Goal: Information Seeking & Learning: Learn about a topic

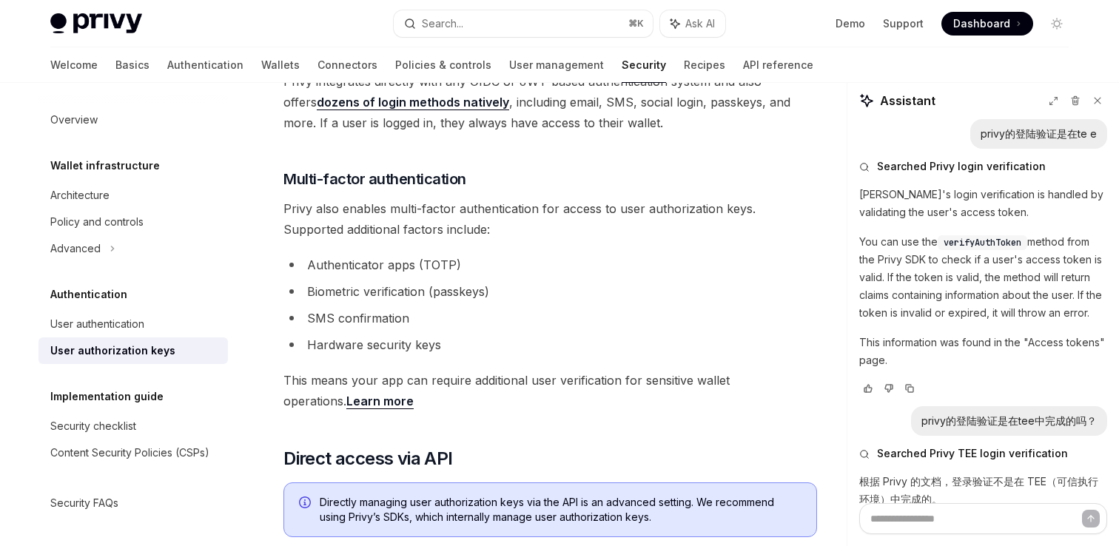
scroll to position [593, 0]
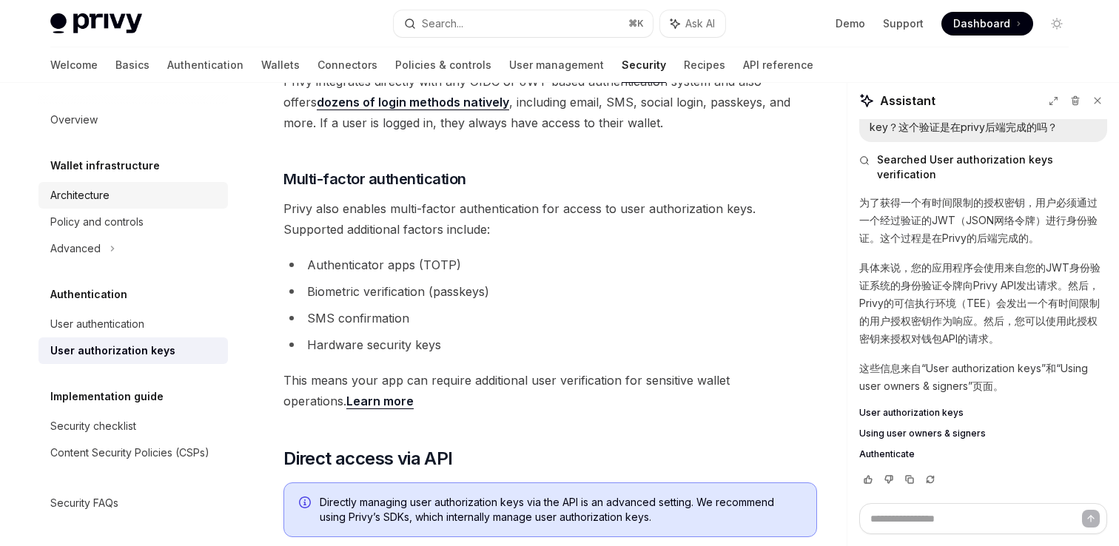
click at [74, 204] on div "Architecture" at bounding box center [79, 196] width 59 height 18
type textarea "*"
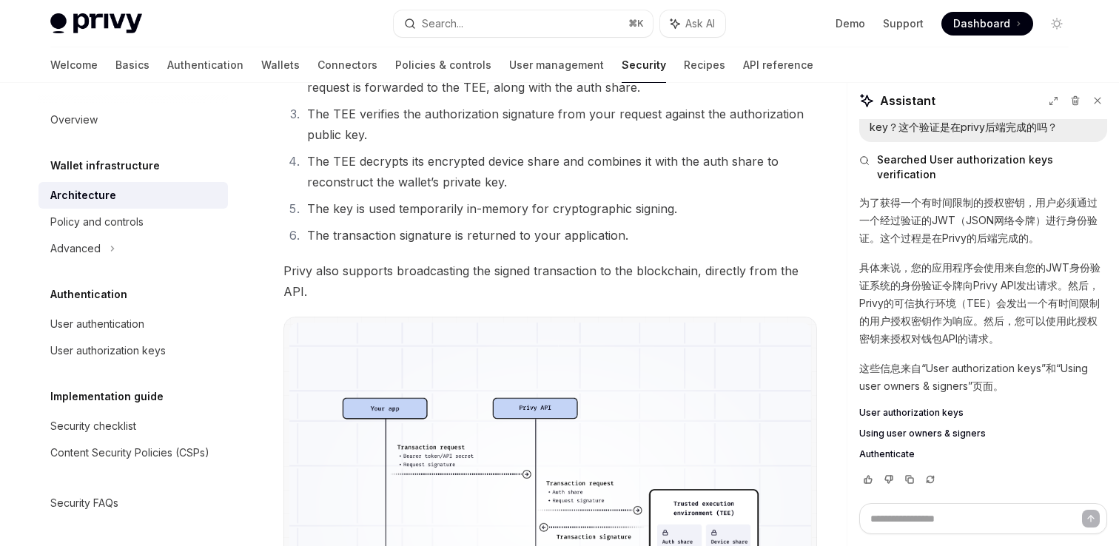
scroll to position [2539, 0]
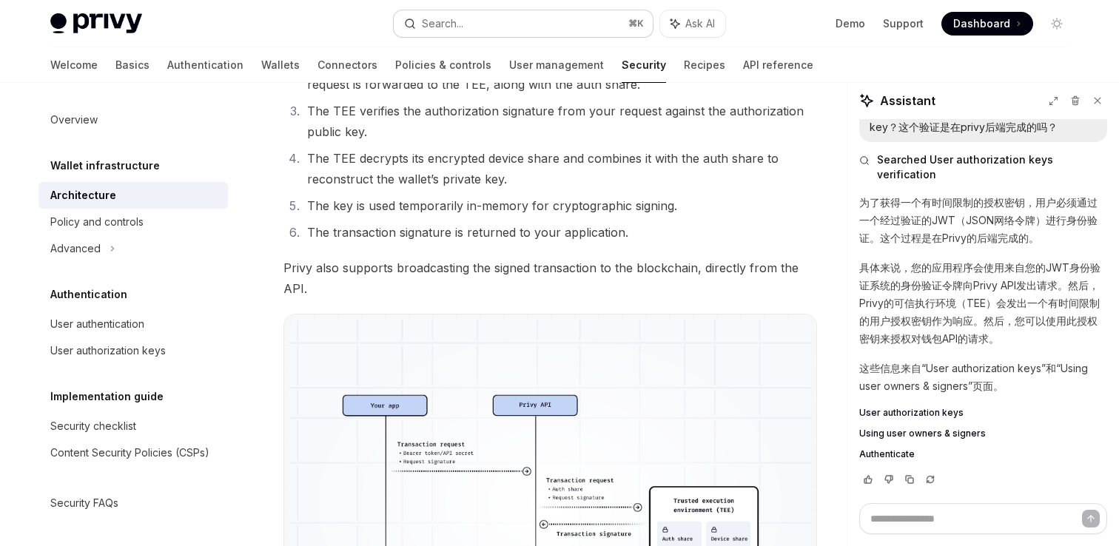
click at [537, 24] on button "Search... ⌘ K" at bounding box center [523, 23] width 259 height 27
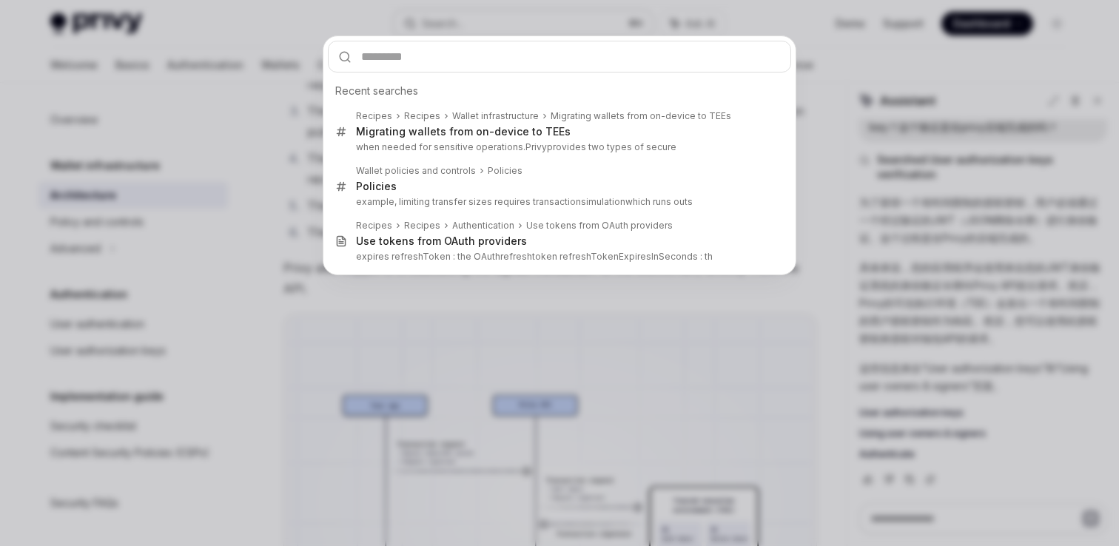
type input "**********"
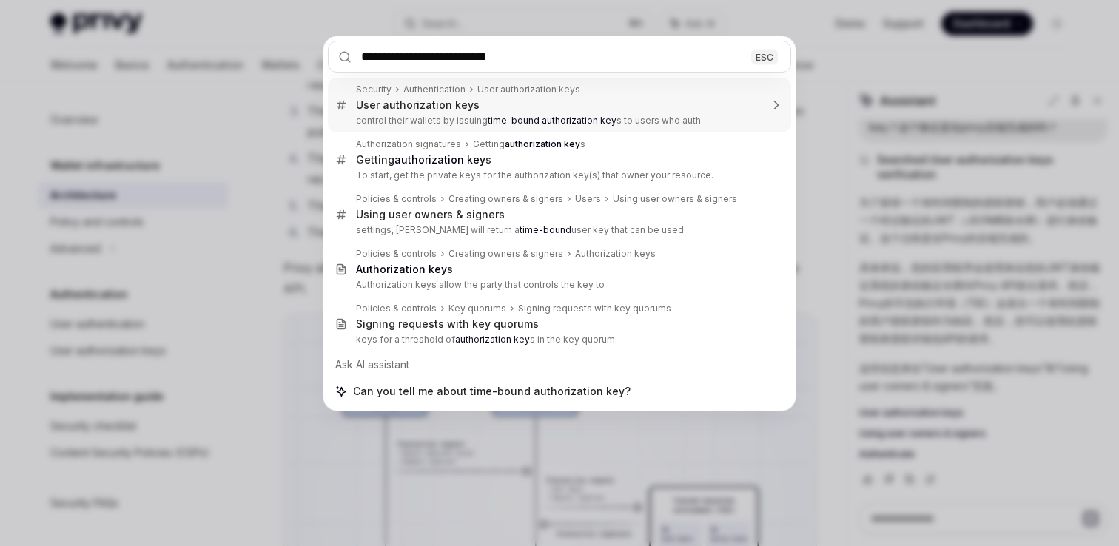
click at [521, 55] on input "**********" at bounding box center [559, 57] width 463 height 32
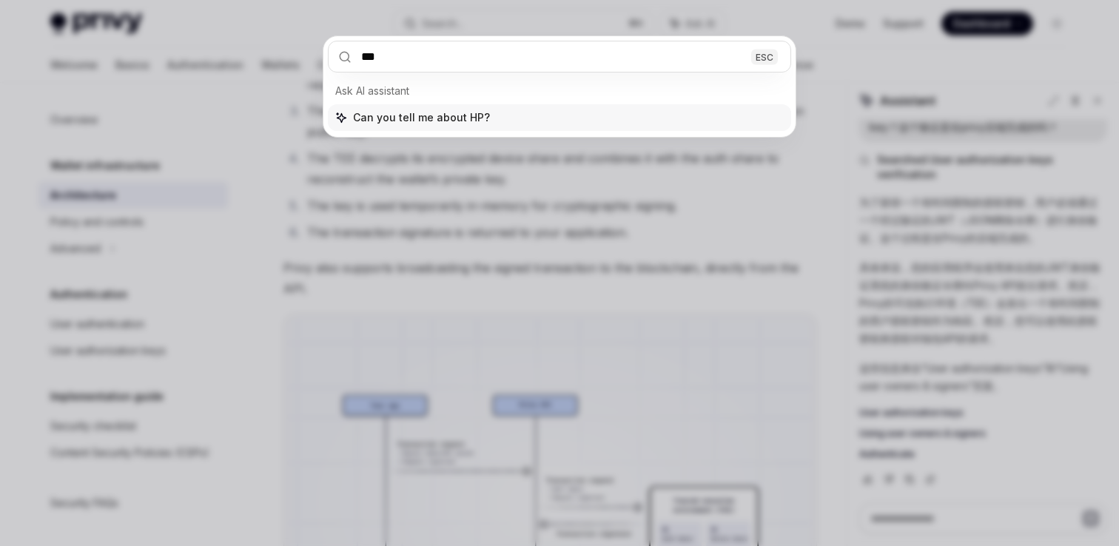
type input "****"
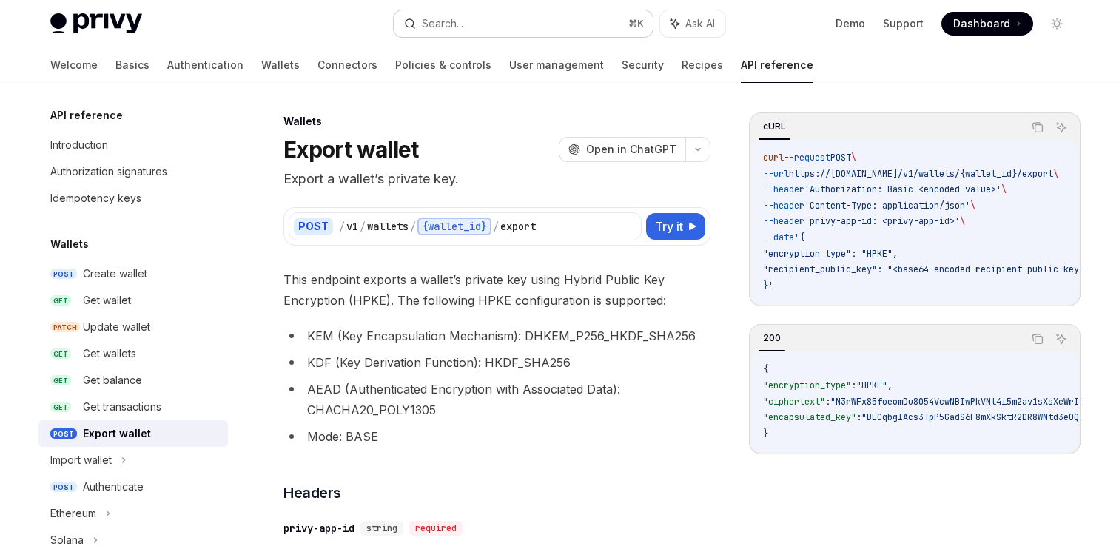
click at [494, 28] on button "Search... ⌘ K" at bounding box center [523, 23] width 259 height 27
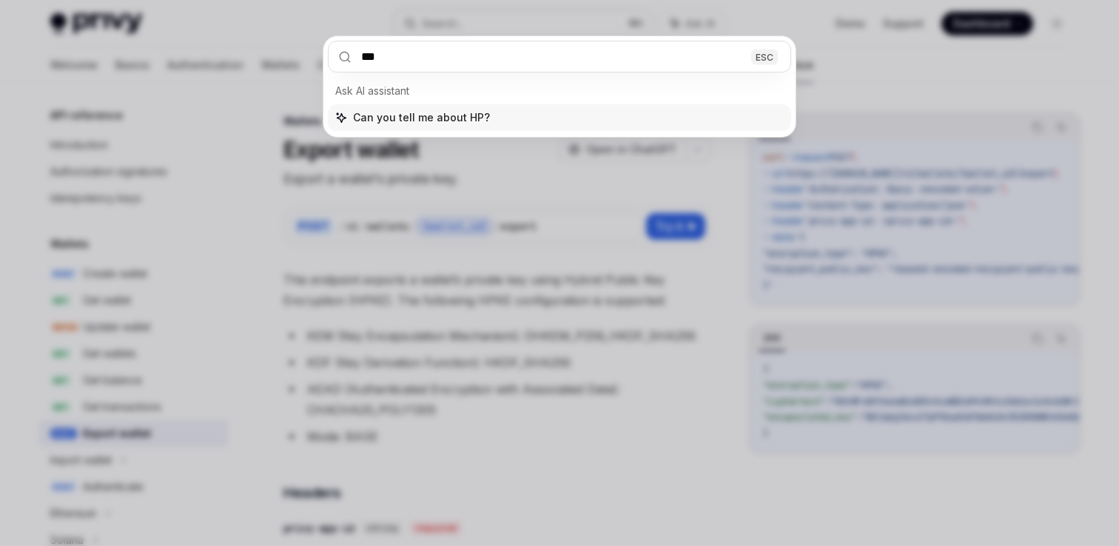
type input "****"
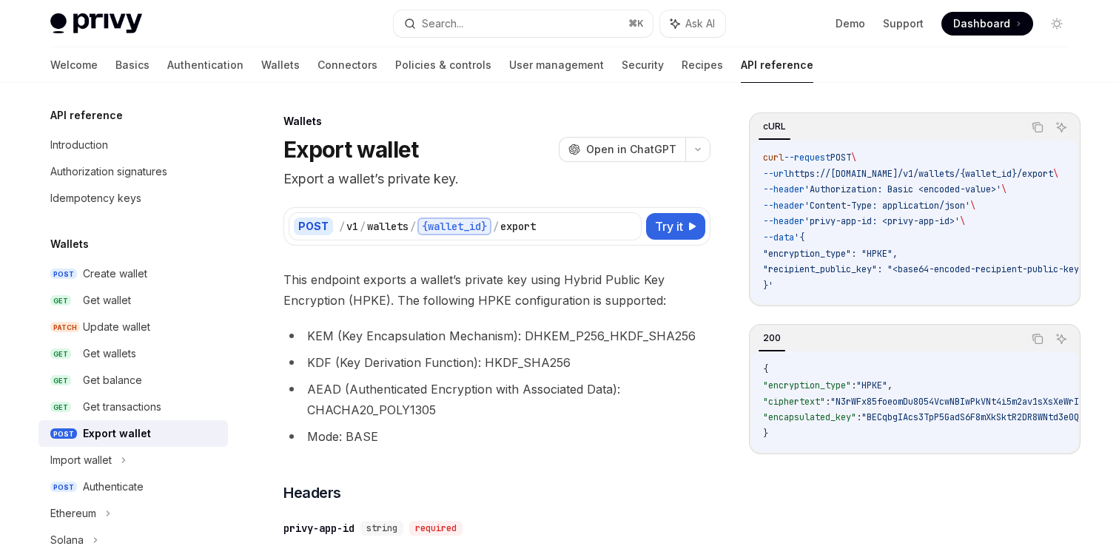
type textarea "*"
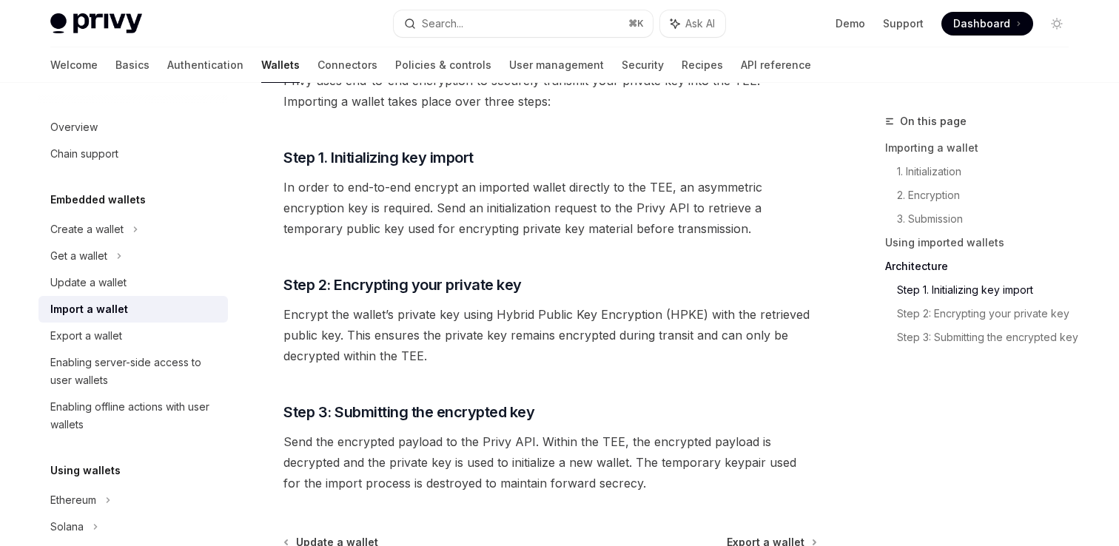
scroll to position [3471, 0]
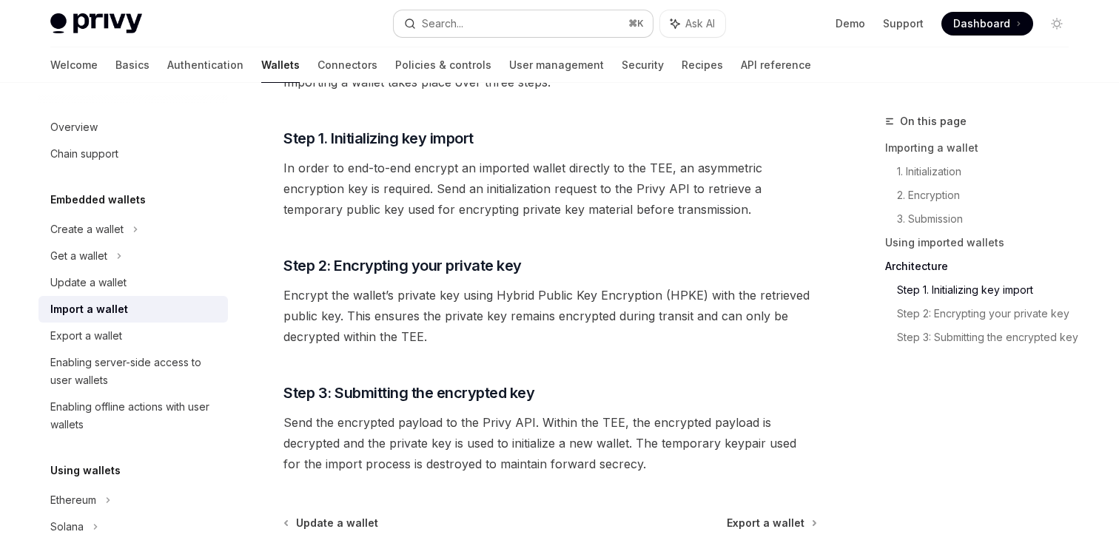
click at [585, 19] on button "Search... ⌘ K" at bounding box center [523, 23] width 259 height 27
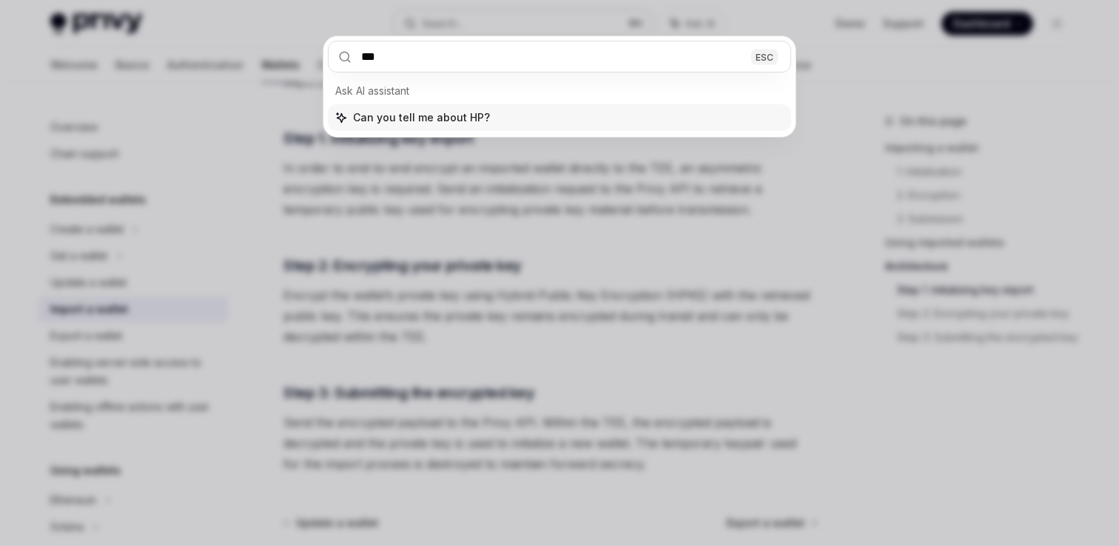
type input "****"
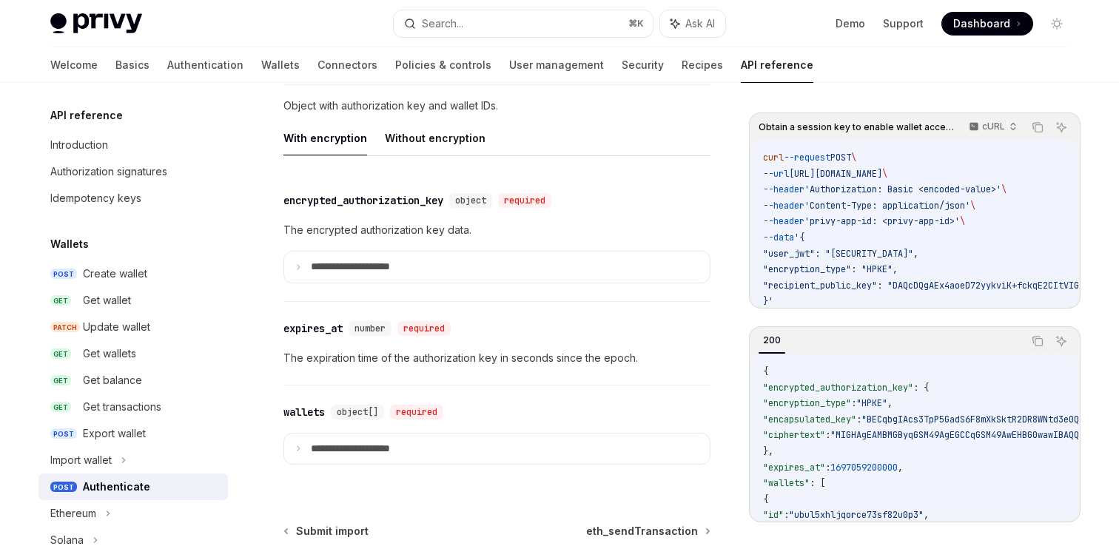
scroll to position [1260, 0]
click at [408, 135] on button "Without encryption" at bounding box center [435, 137] width 101 height 35
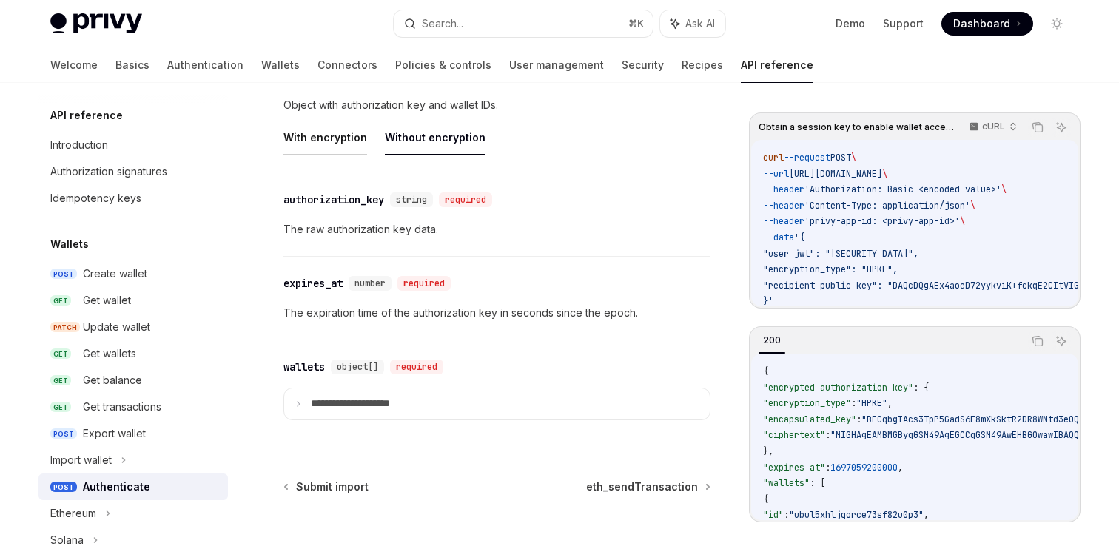
click at [324, 142] on button "With encryption" at bounding box center [326, 137] width 84 height 35
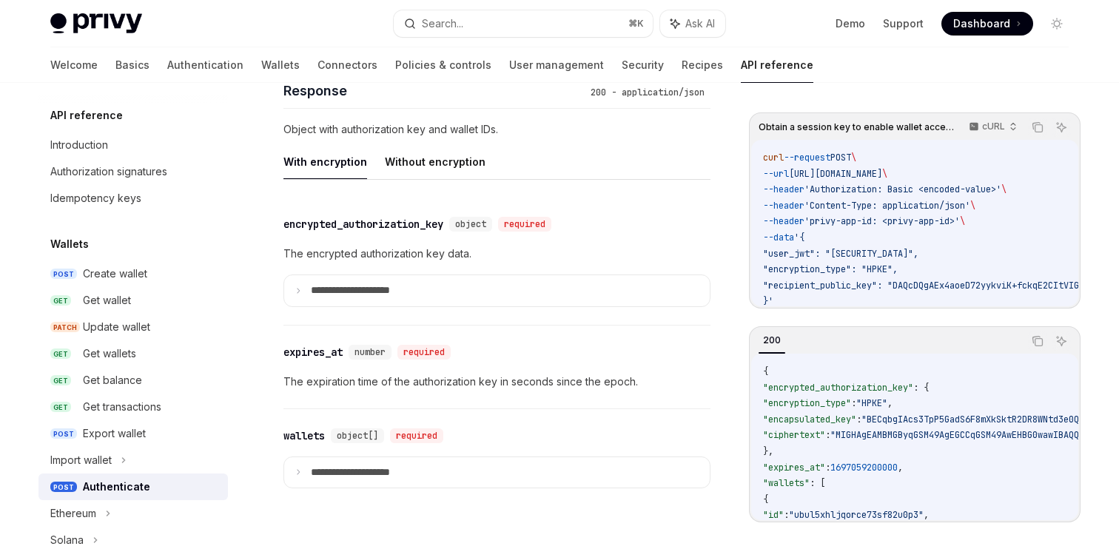
scroll to position [1210, 0]
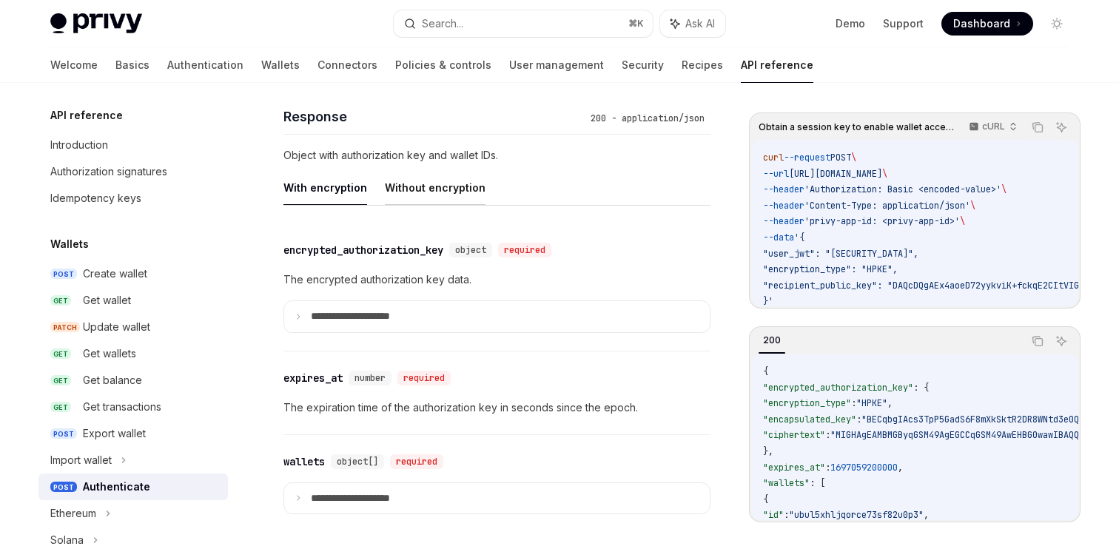
click at [413, 184] on button "Without encryption" at bounding box center [435, 187] width 101 height 35
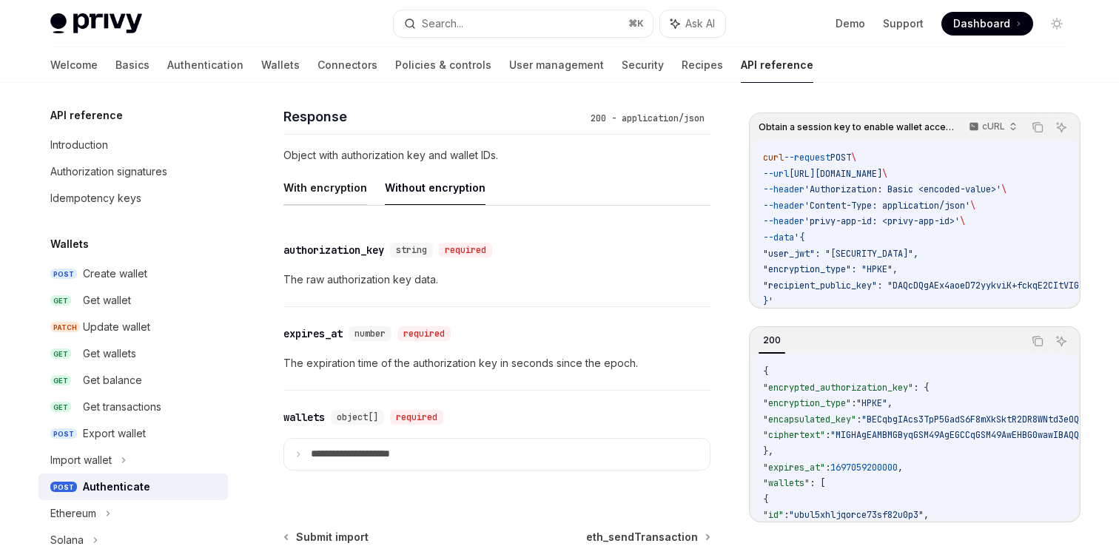
click at [302, 198] on button "With encryption" at bounding box center [326, 187] width 84 height 35
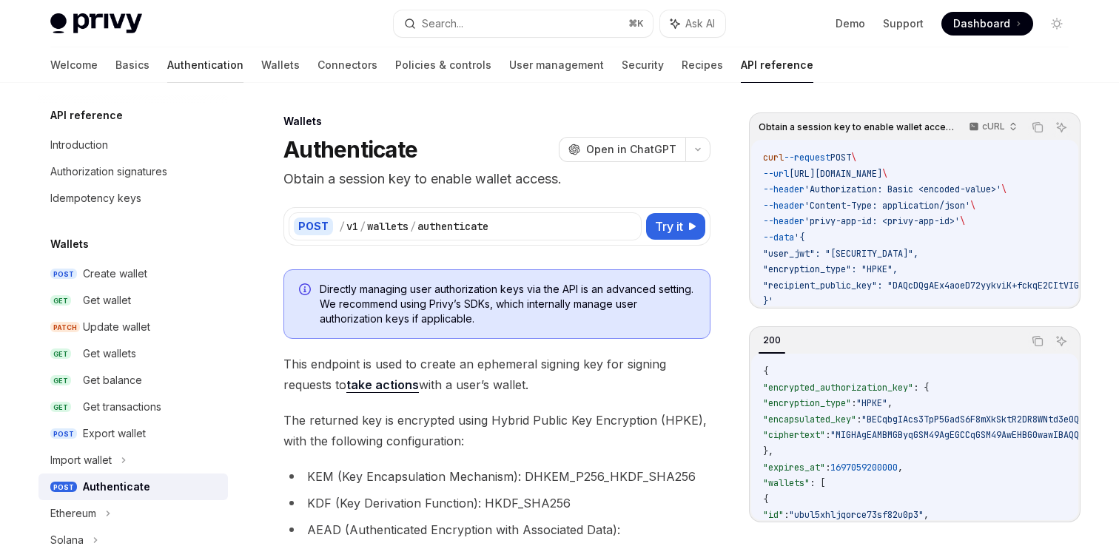
click at [167, 61] on link "Authentication" at bounding box center [205, 65] width 76 height 36
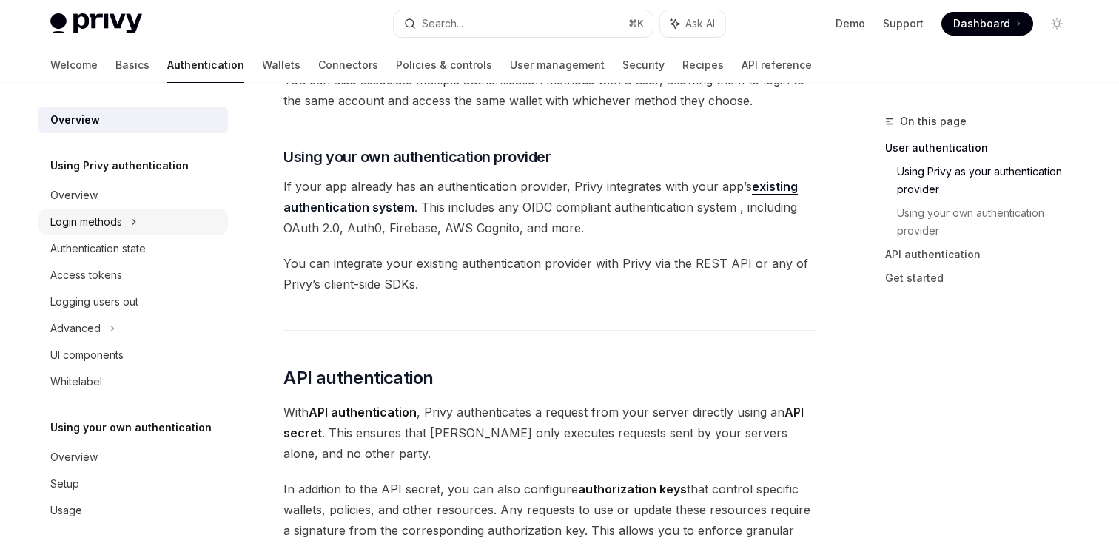
scroll to position [707, 0]
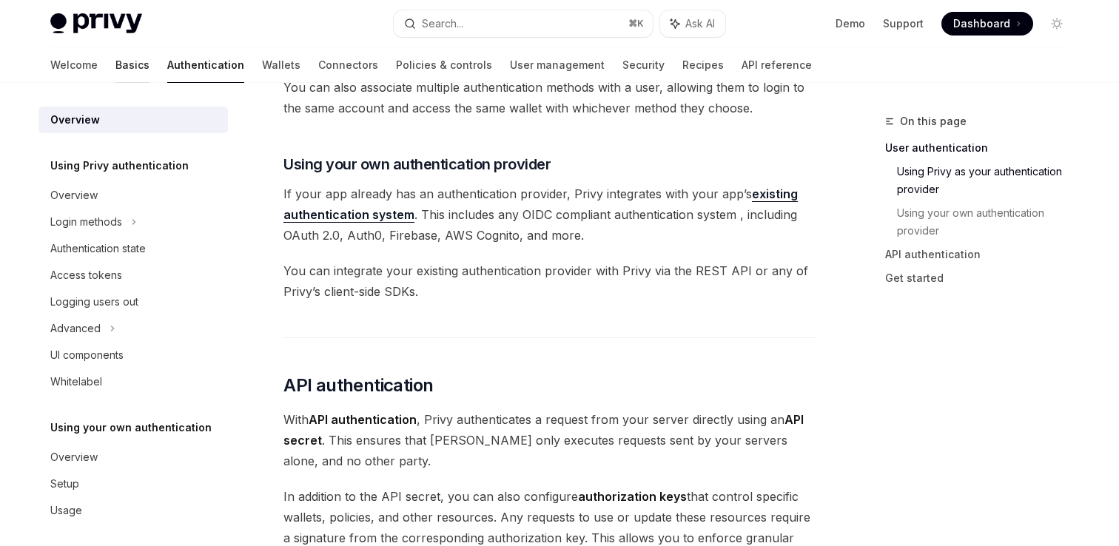
click at [115, 61] on link "Basics" at bounding box center [132, 65] width 34 height 36
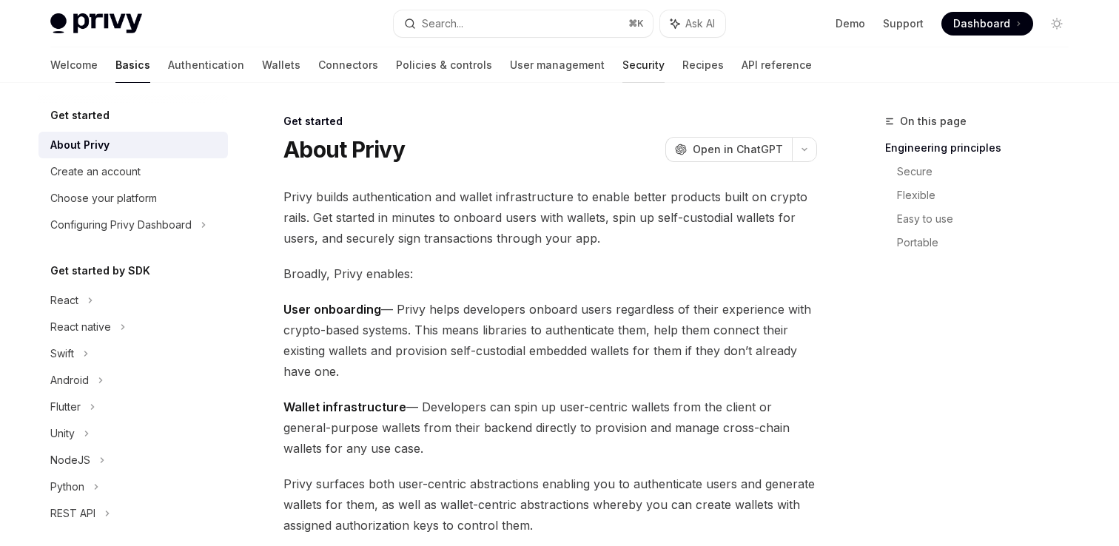
click at [623, 64] on link "Security" at bounding box center [644, 65] width 42 height 36
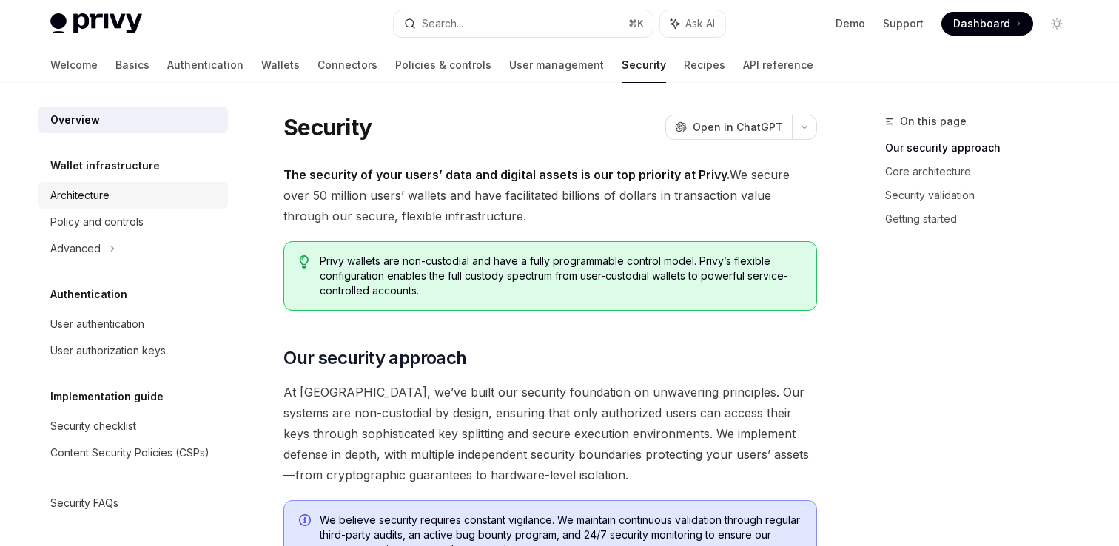
click at [81, 197] on div "Architecture" at bounding box center [79, 196] width 59 height 18
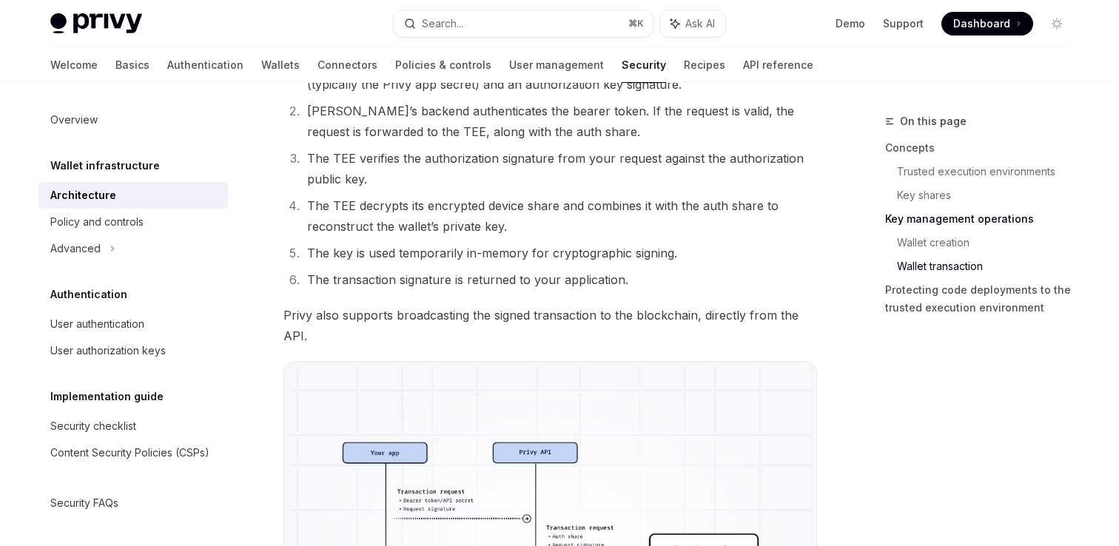
scroll to position [2477, 0]
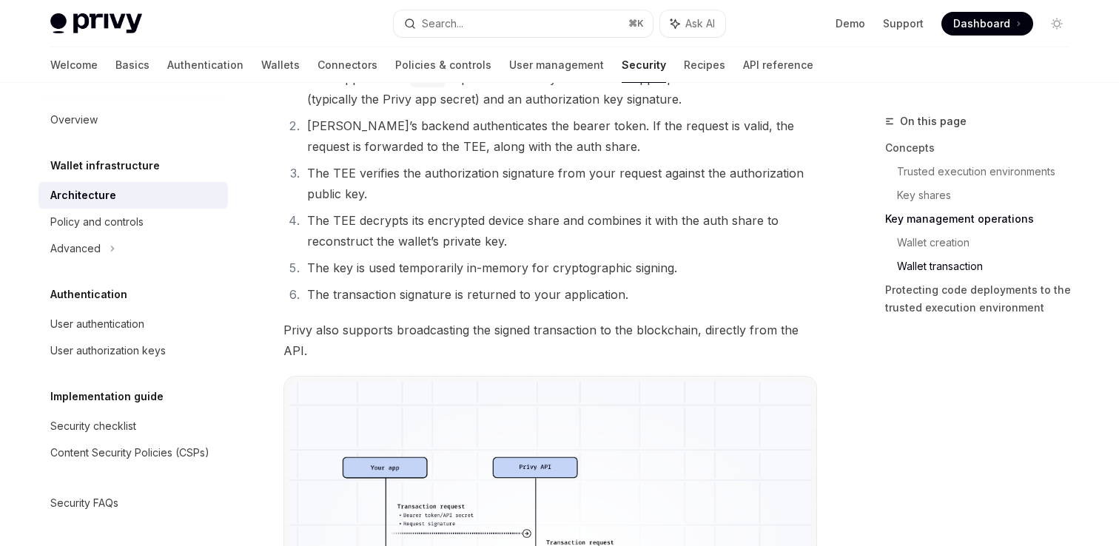
click at [509, 247] on li "The TEE decrypts its encrypted device share and combines it with the auth share…" at bounding box center [560, 230] width 514 height 41
click at [536, 241] on li "The TEE decrypts its encrypted device share and combines it with the auth share…" at bounding box center [560, 230] width 514 height 41
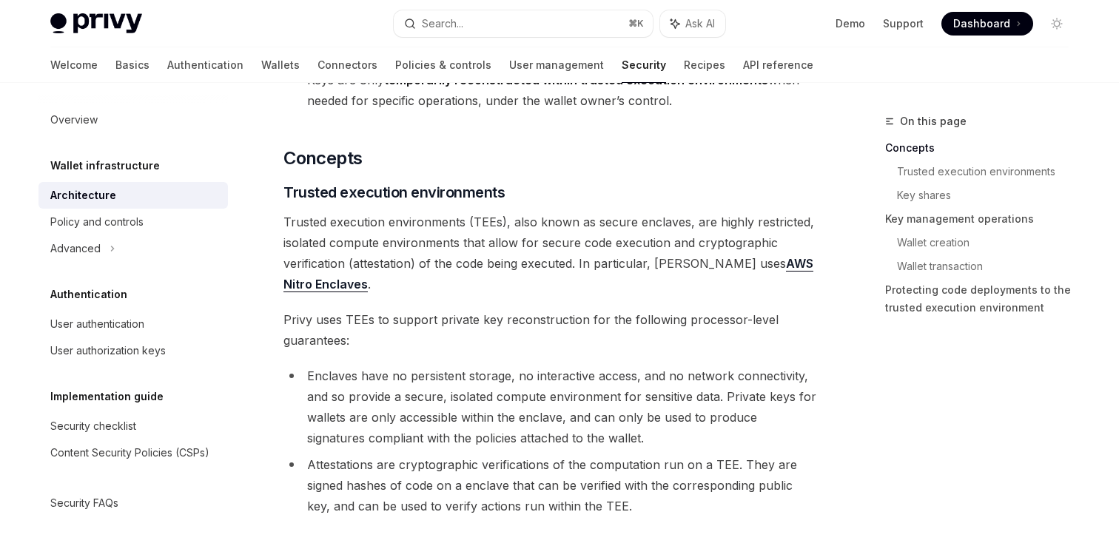
scroll to position [0, 0]
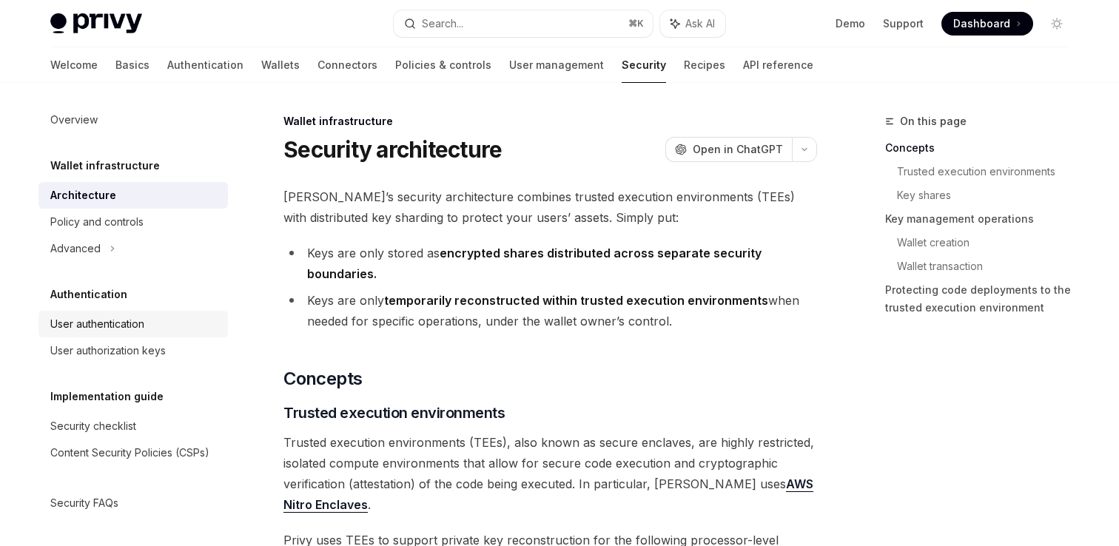
click at [103, 329] on div "User authentication" at bounding box center [97, 324] width 94 height 18
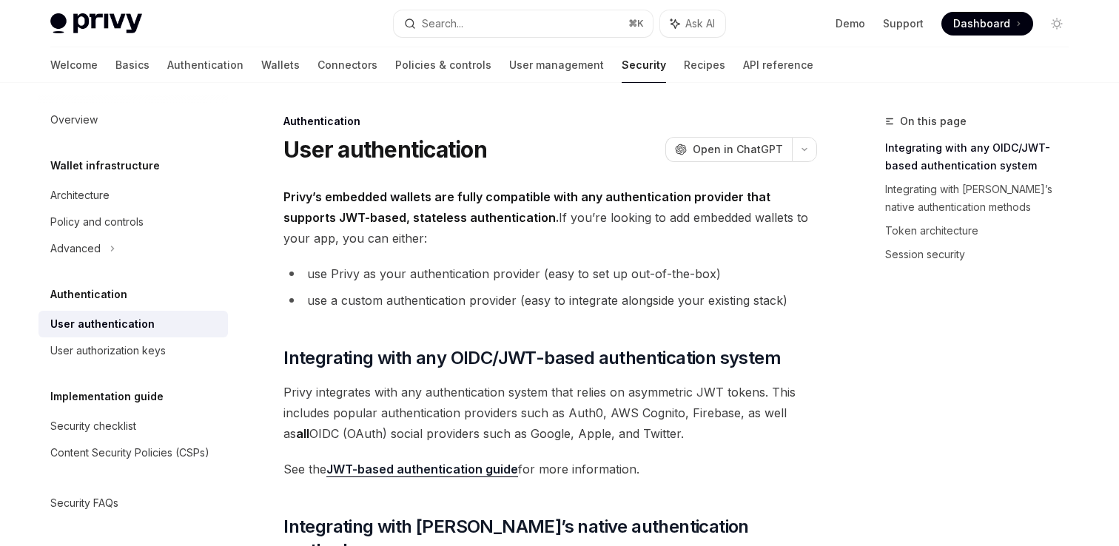
click at [103, 329] on div "User authentication" at bounding box center [102, 324] width 104 height 18
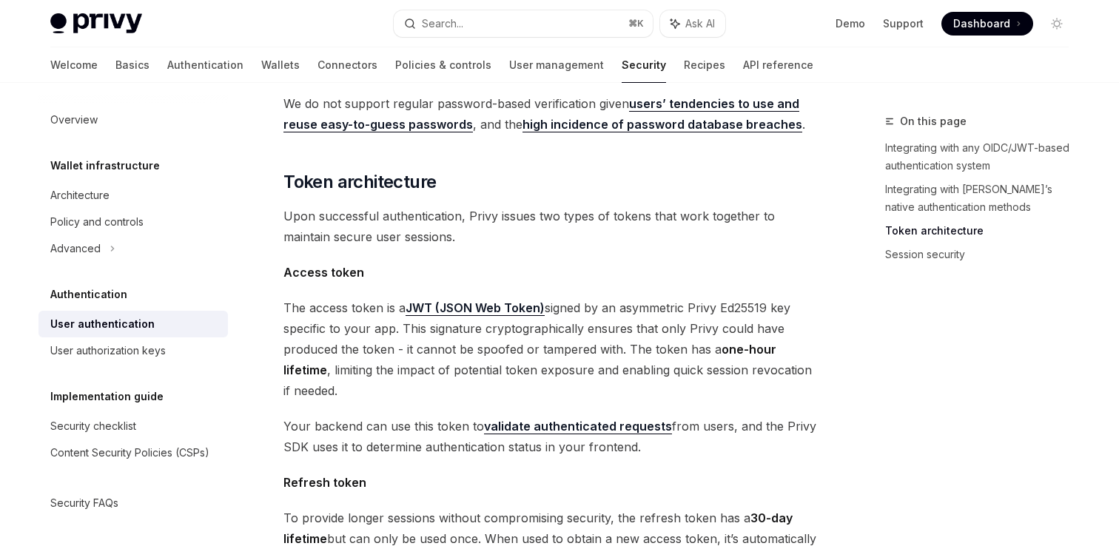
scroll to position [687, 0]
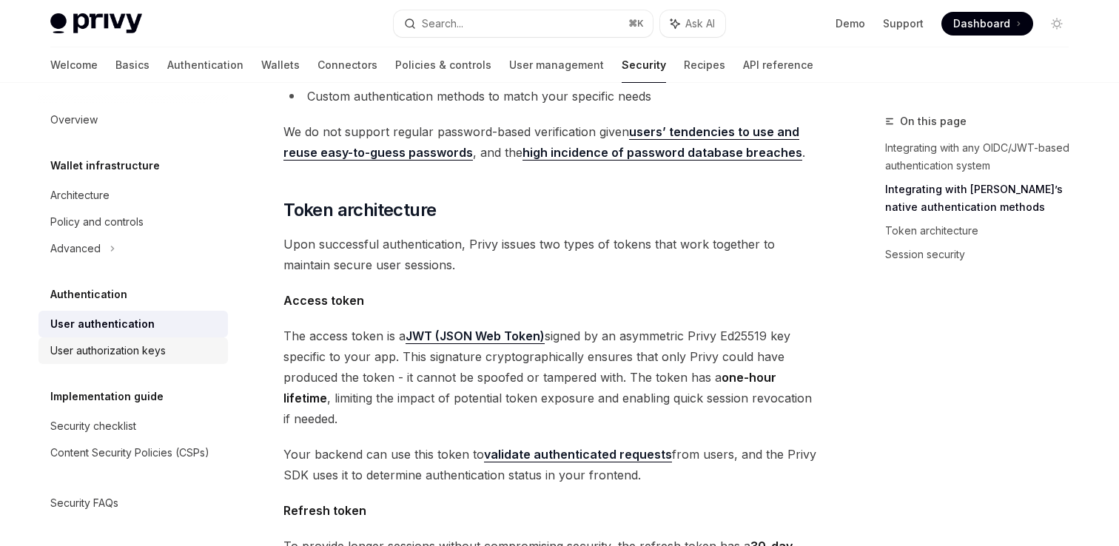
click at [113, 346] on div "User authorization keys" at bounding box center [107, 351] width 115 height 18
type textarea "*"
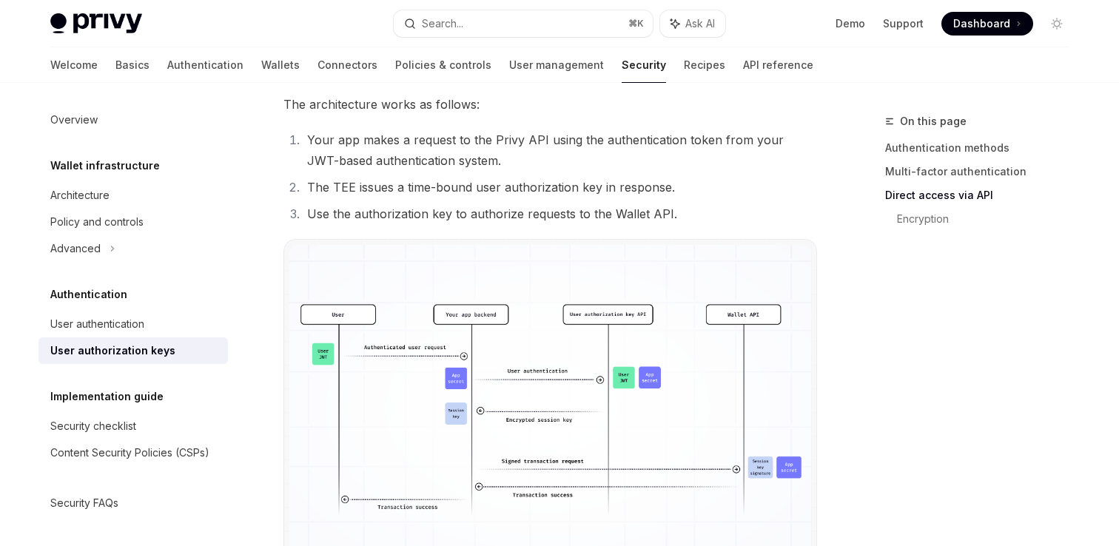
scroll to position [993, 0]
